Goal: Task Accomplishment & Management: Complete application form

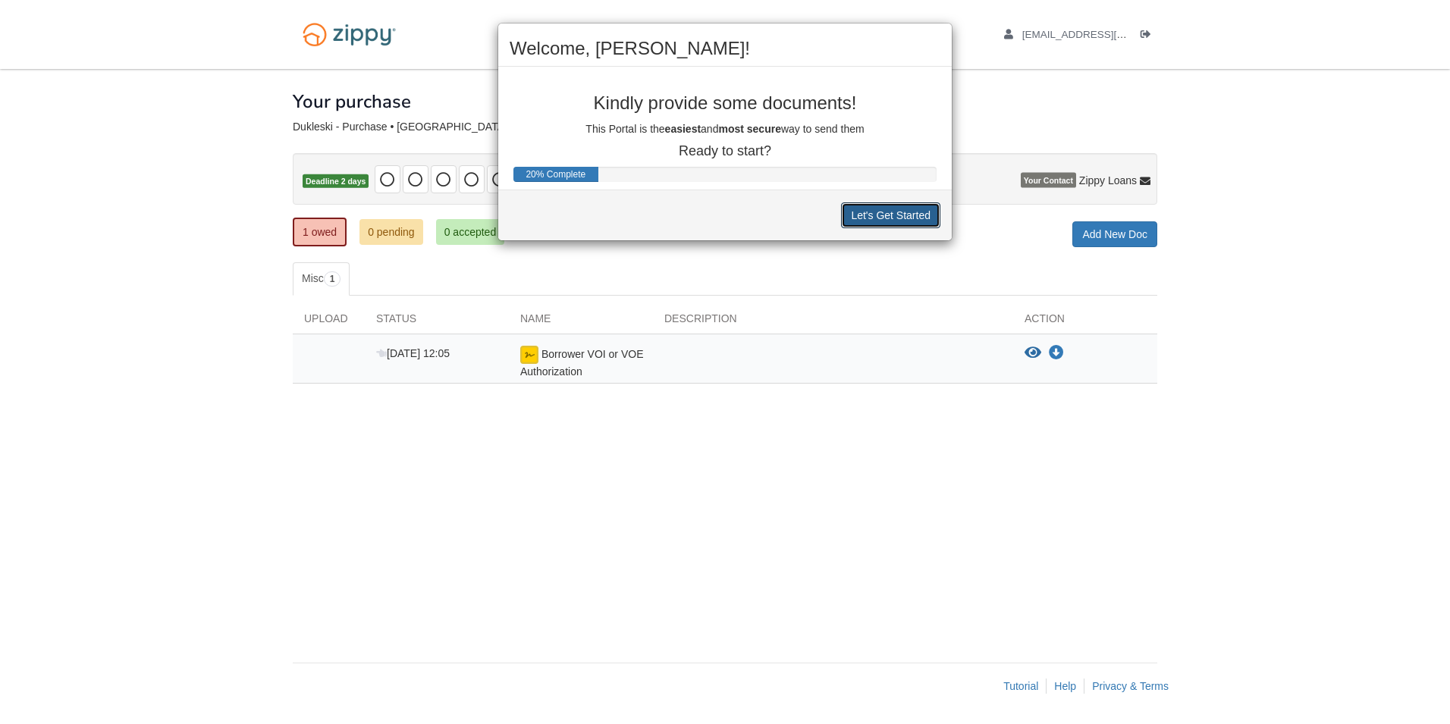
click at [885, 212] on button "Let's Get Started" at bounding box center [890, 215] width 99 height 26
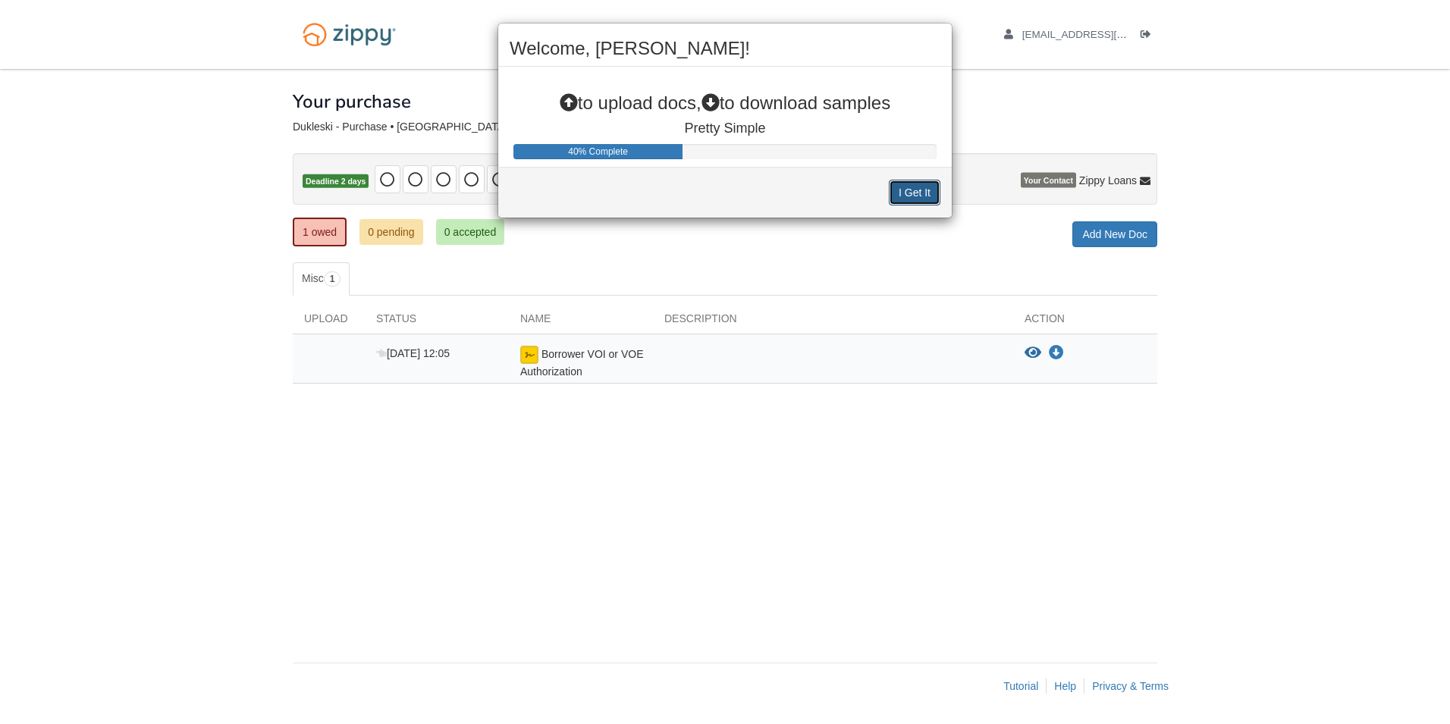
click at [921, 193] on button "I Get It" at bounding box center [915, 193] width 52 height 26
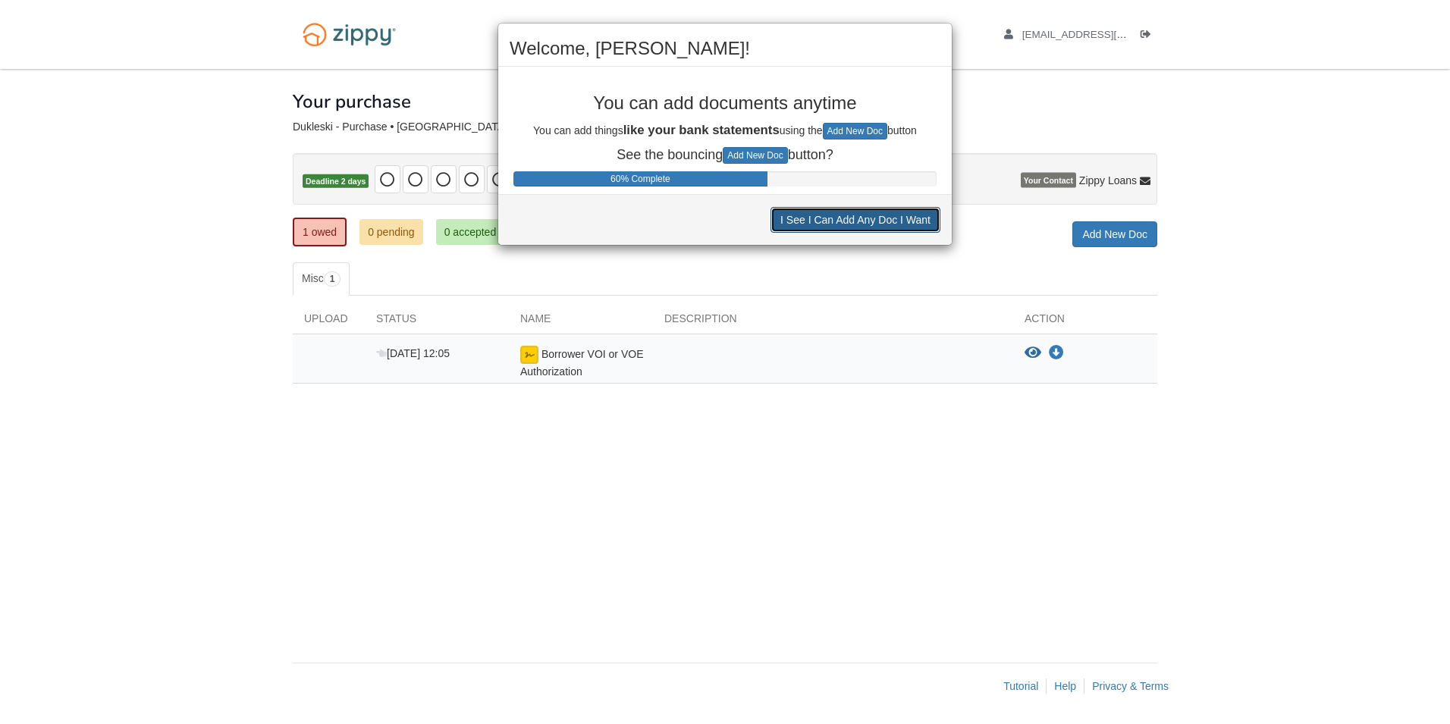
click at [832, 221] on button "I See I Can Add Any Doc I Want" at bounding box center [855, 220] width 170 height 26
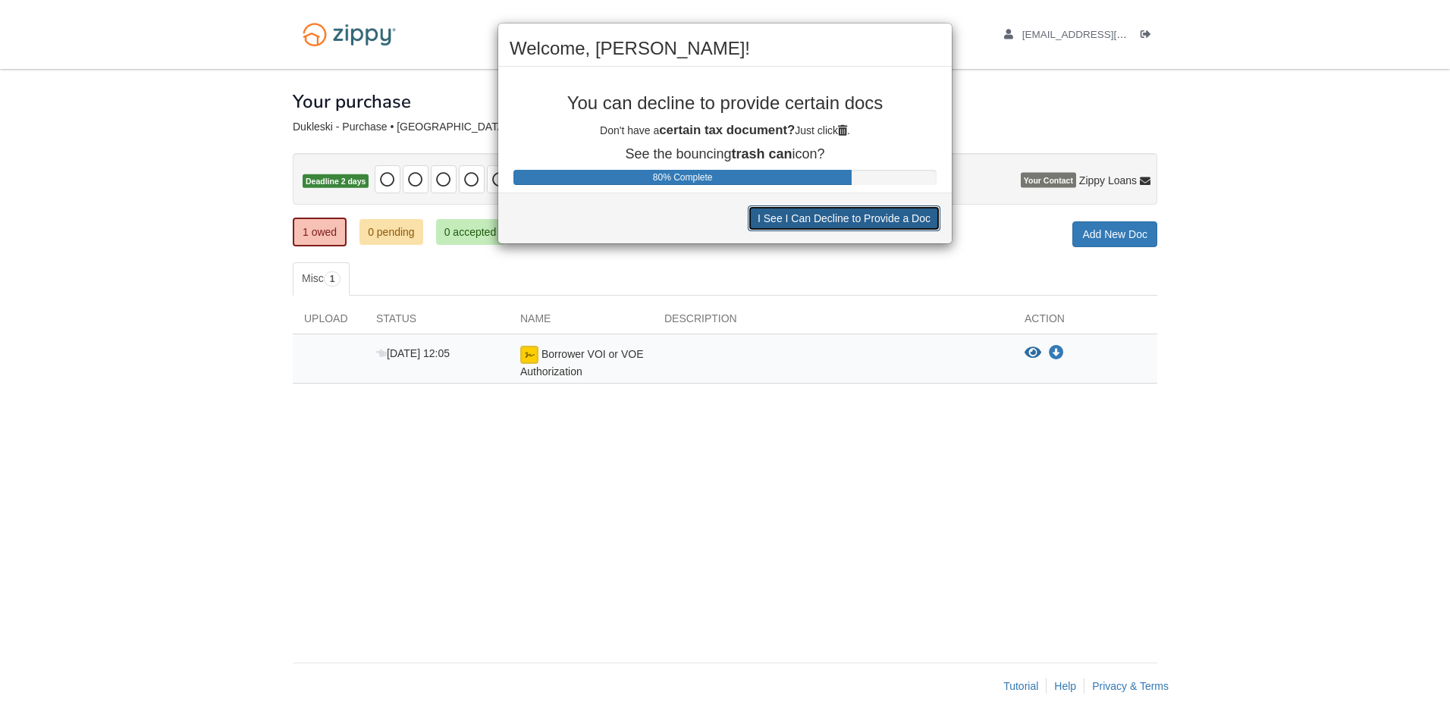
click at [815, 219] on button "I See I Can Decline to Provide a Doc" at bounding box center [844, 219] width 193 height 26
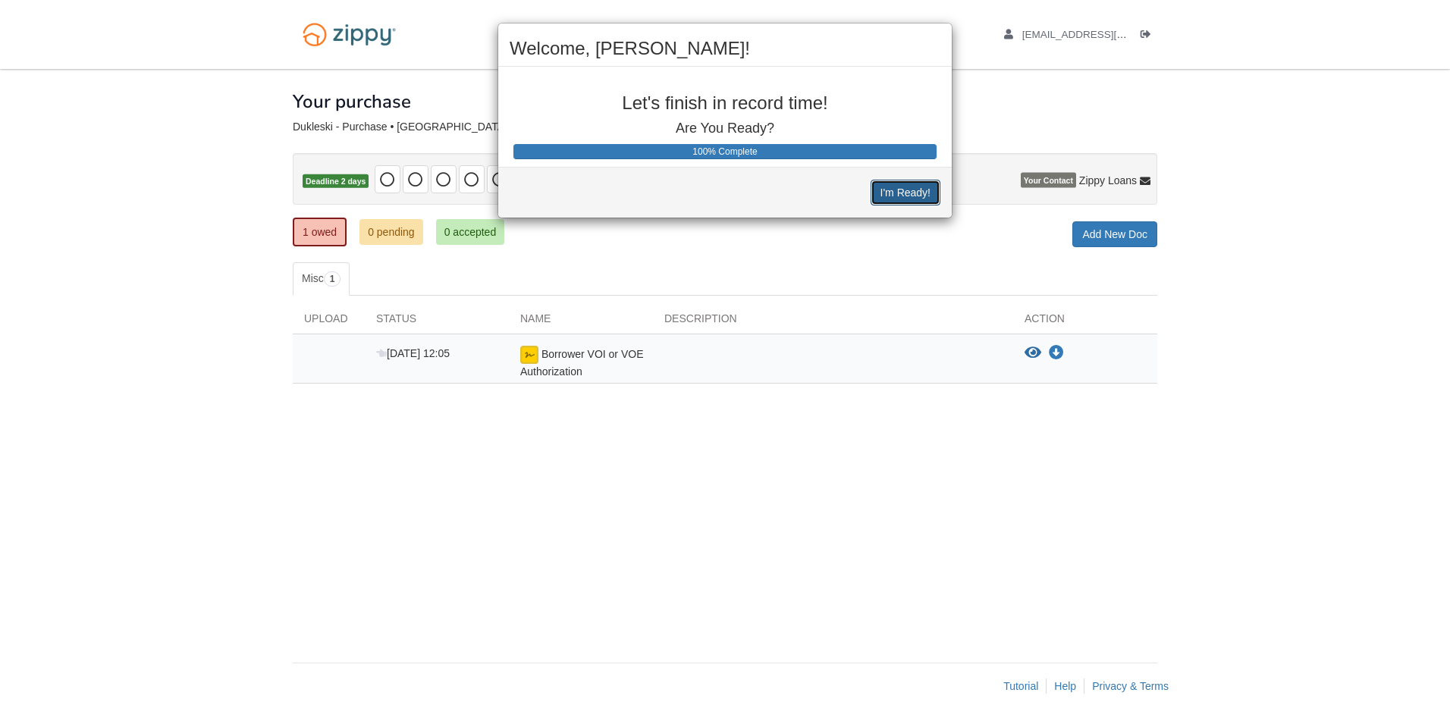
click at [906, 193] on button "I'm Ready!" at bounding box center [906, 193] width 70 height 26
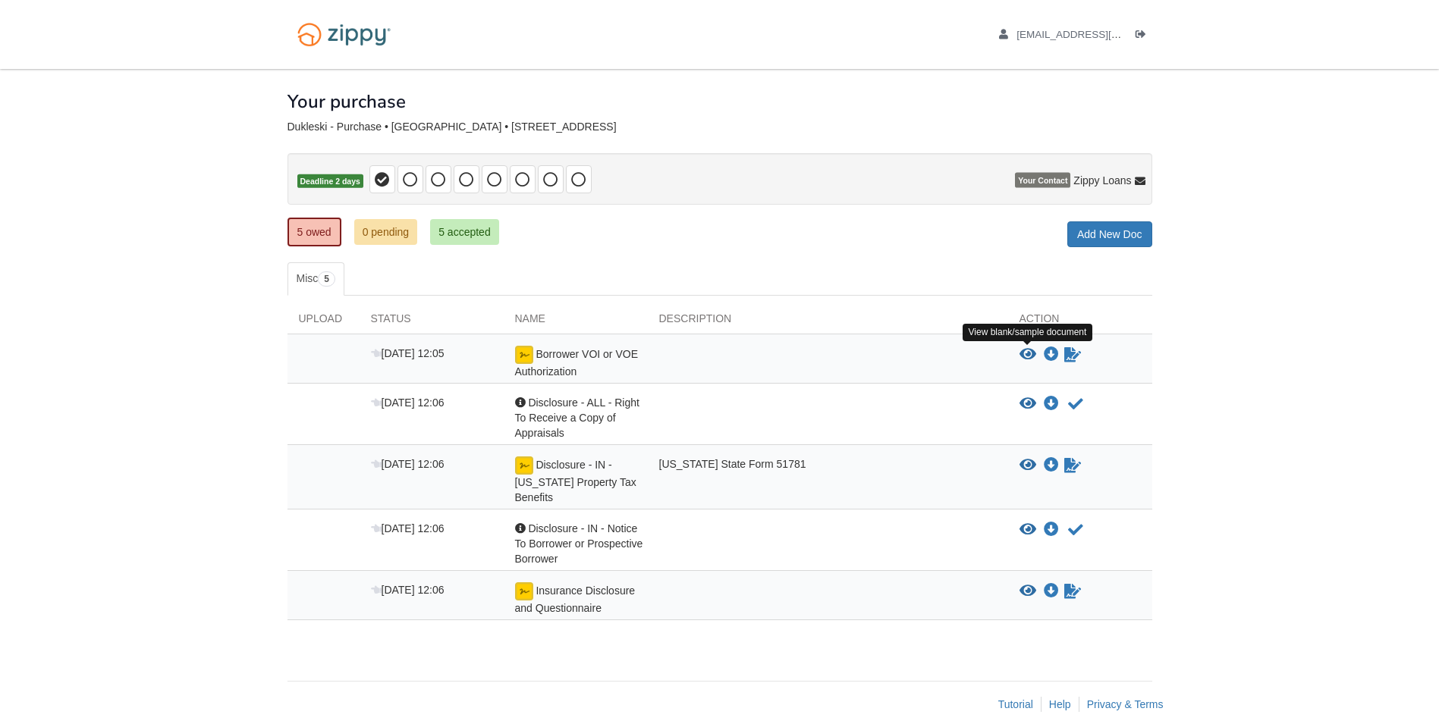
click at [1026, 351] on icon "View Borrower VOI or VOE Authorization" at bounding box center [1027, 354] width 17 height 15
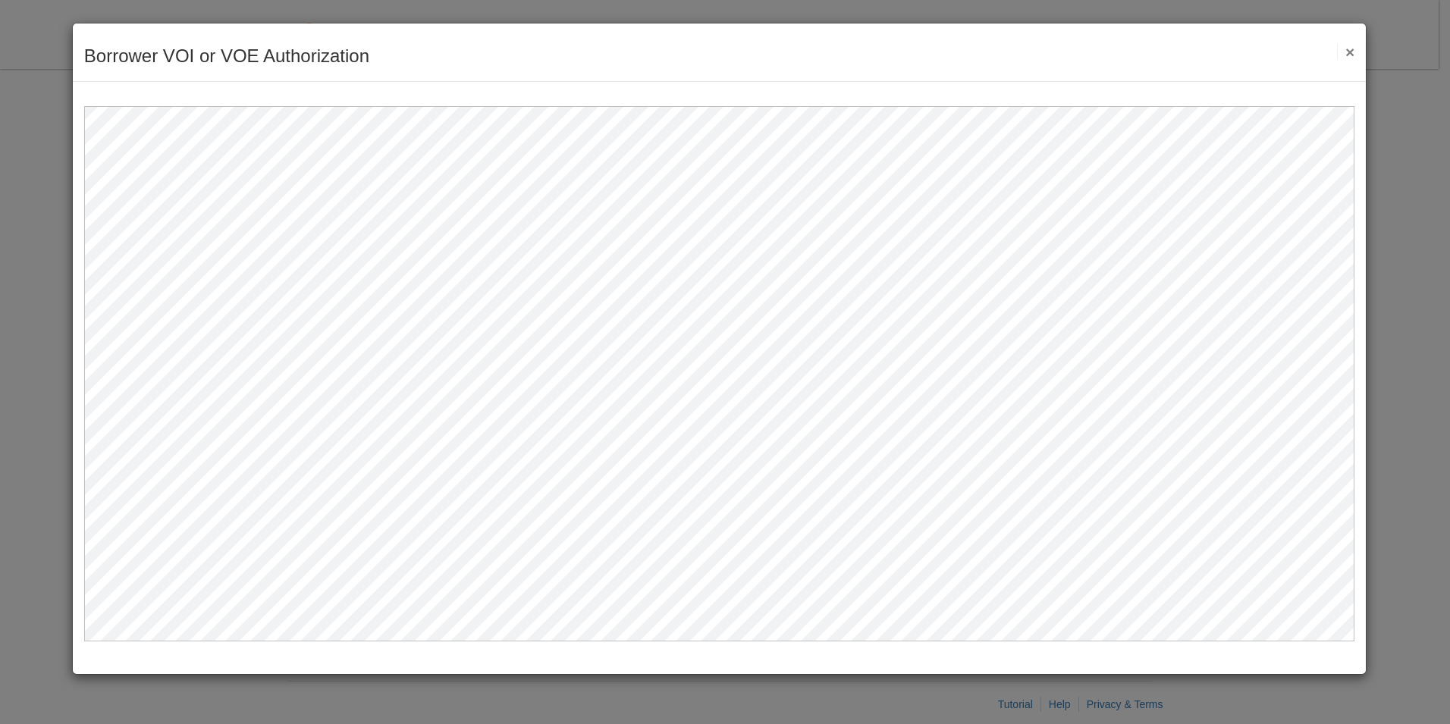
click at [1352, 55] on button "×" at bounding box center [1345, 52] width 17 height 16
